Goal: Use online tool/utility

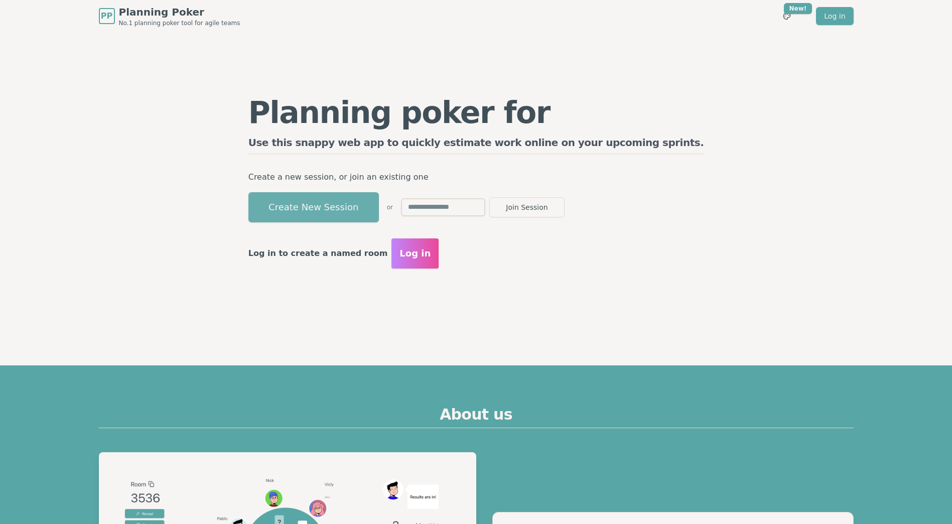
click at [366, 203] on button "Create New Session" at bounding box center [313, 207] width 130 height 30
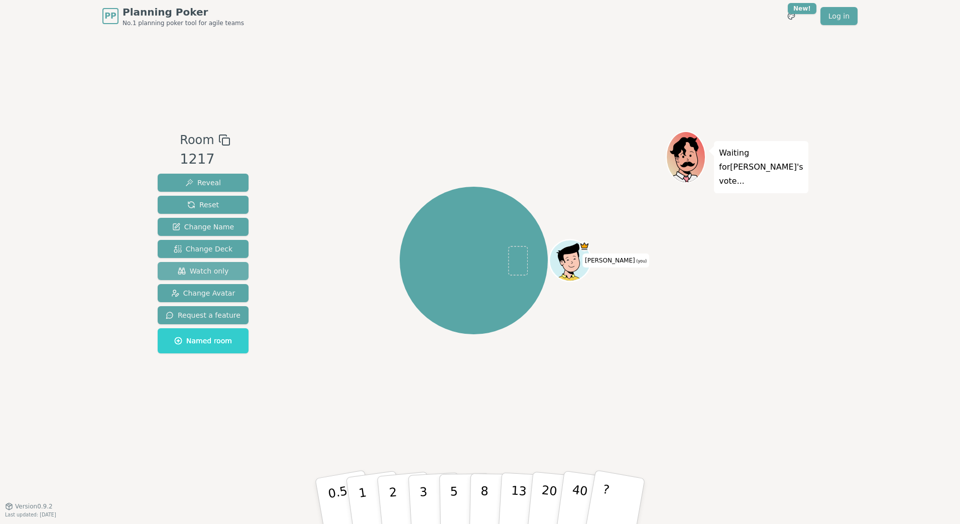
click at [210, 267] on span "Watch only" at bounding box center [203, 271] width 51 height 10
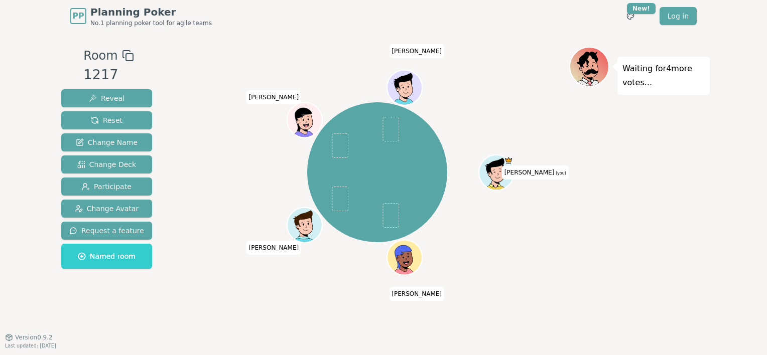
click at [609, 253] on div "Waiting for 4 more votes..." at bounding box center [639, 185] width 141 height 276
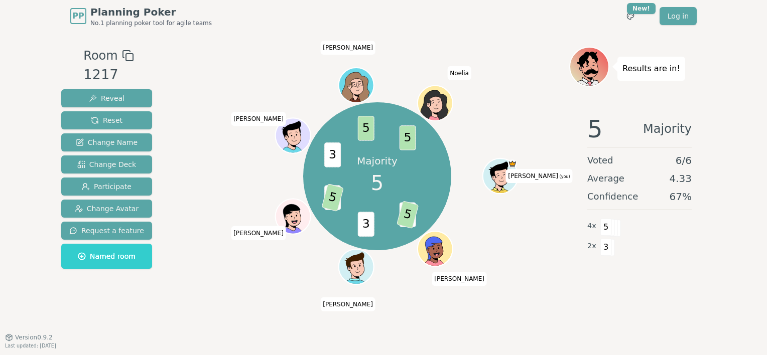
click at [220, 78] on div "Majority 5 3 5 3 3 5 3 5 5 [PERSON_NAME] (you) [PERSON_NAME] [PERSON_NAME] [PER…" at bounding box center [377, 176] width 384 height 223
click at [118, 121] on button "Reset" at bounding box center [106, 120] width 91 height 18
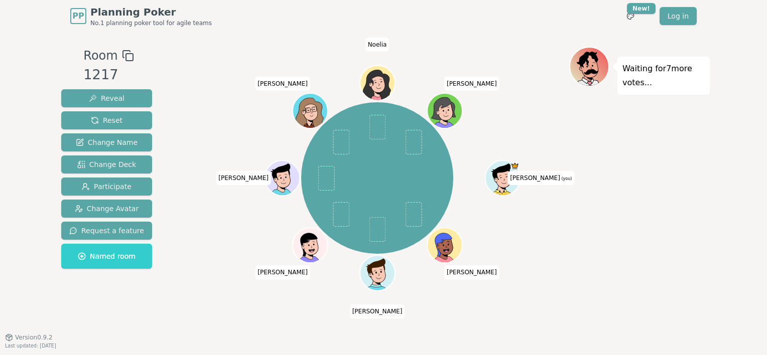
click at [657, 137] on div "Waiting for 7 more votes..." at bounding box center [639, 185] width 141 height 276
click at [214, 77] on div "[PERSON_NAME] (you) [PERSON_NAME] [PERSON_NAME] [PERSON_NAME] Yannick [PERSON_N…" at bounding box center [377, 178] width 384 height 227
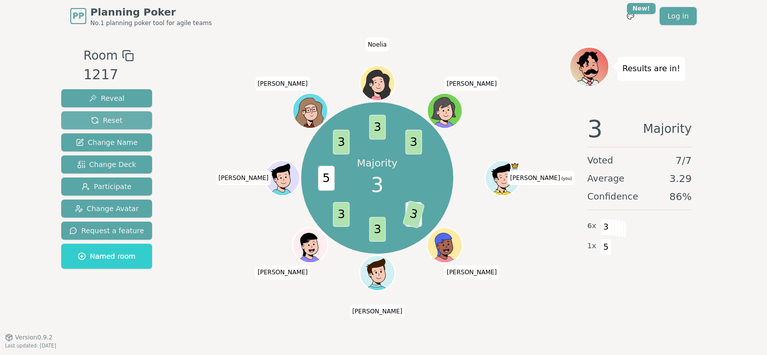
click at [121, 118] on button "Reset" at bounding box center [106, 120] width 91 height 18
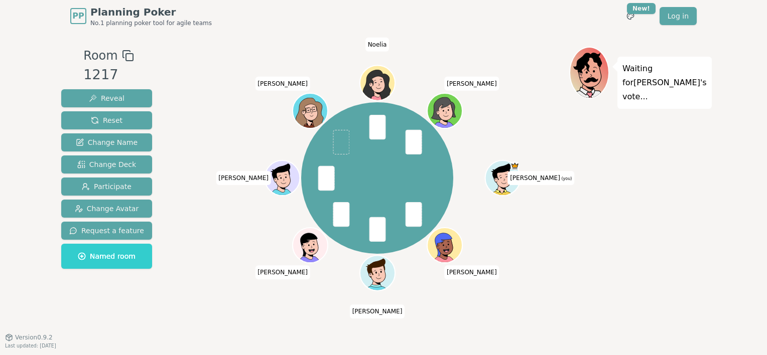
drag, startPoint x: 719, startPoint y: 172, endPoint x: 642, endPoint y: 110, distance: 97.8
click at [642, 110] on div "Waiting for [PERSON_NAME] 's vote..." at bounding box center [639, 185] width 141 height 276
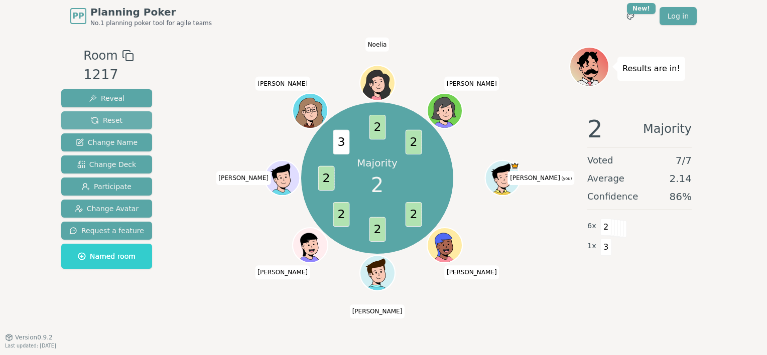
click at [131, 116] on button "Reset" at bounding box center [106, 120] width 91 height 18
click at [135, 120] on button "Reset" at bounding box center [106, 120] width 91 height 18
click at [114, 120] on span "Reset" at bounding box center [107, 120] width 32 height 10
